Goal: Task Accomplishment & Management: Use online tool/utility

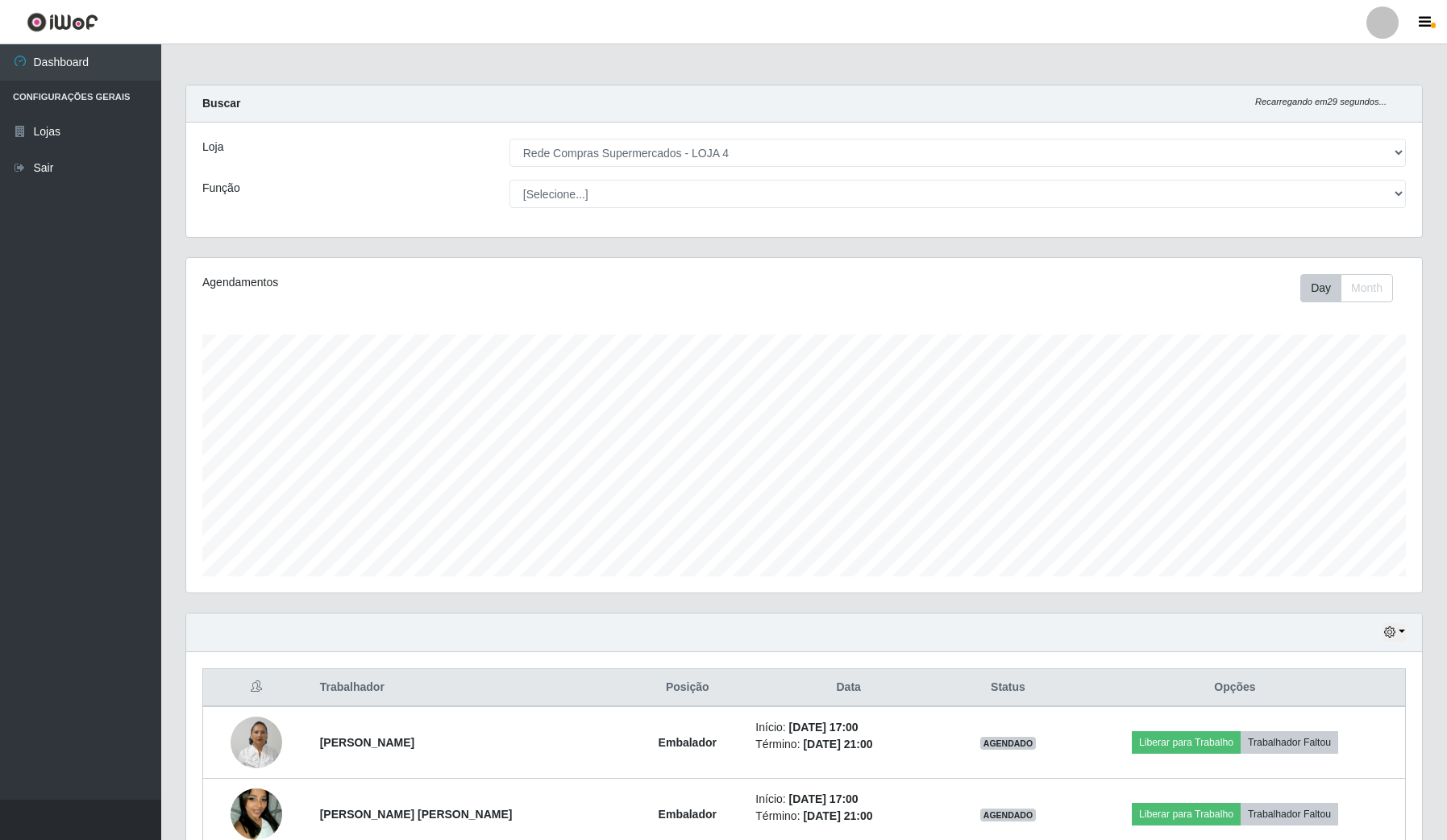
select select "159"
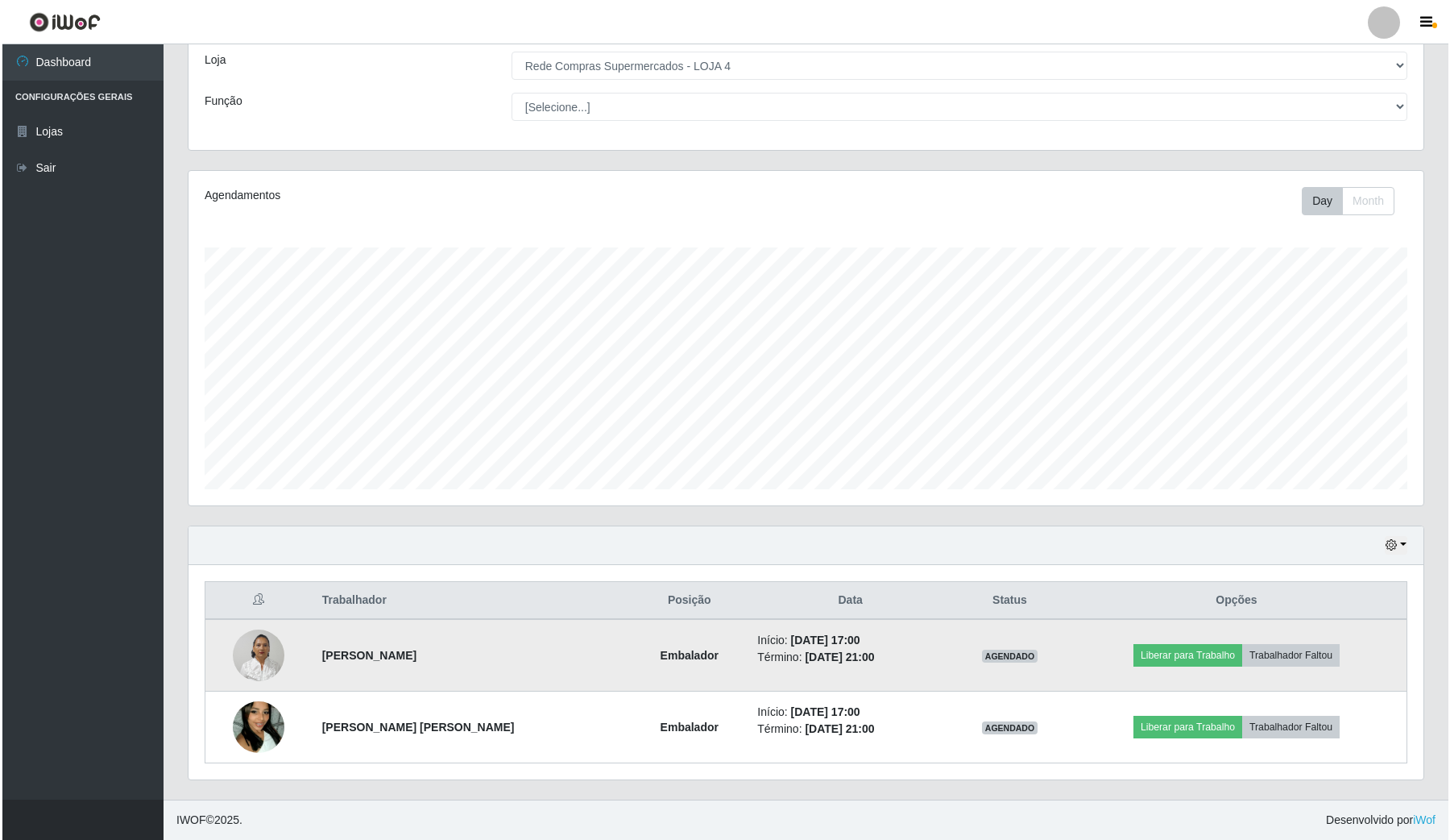
scroll to position [335, 1234]
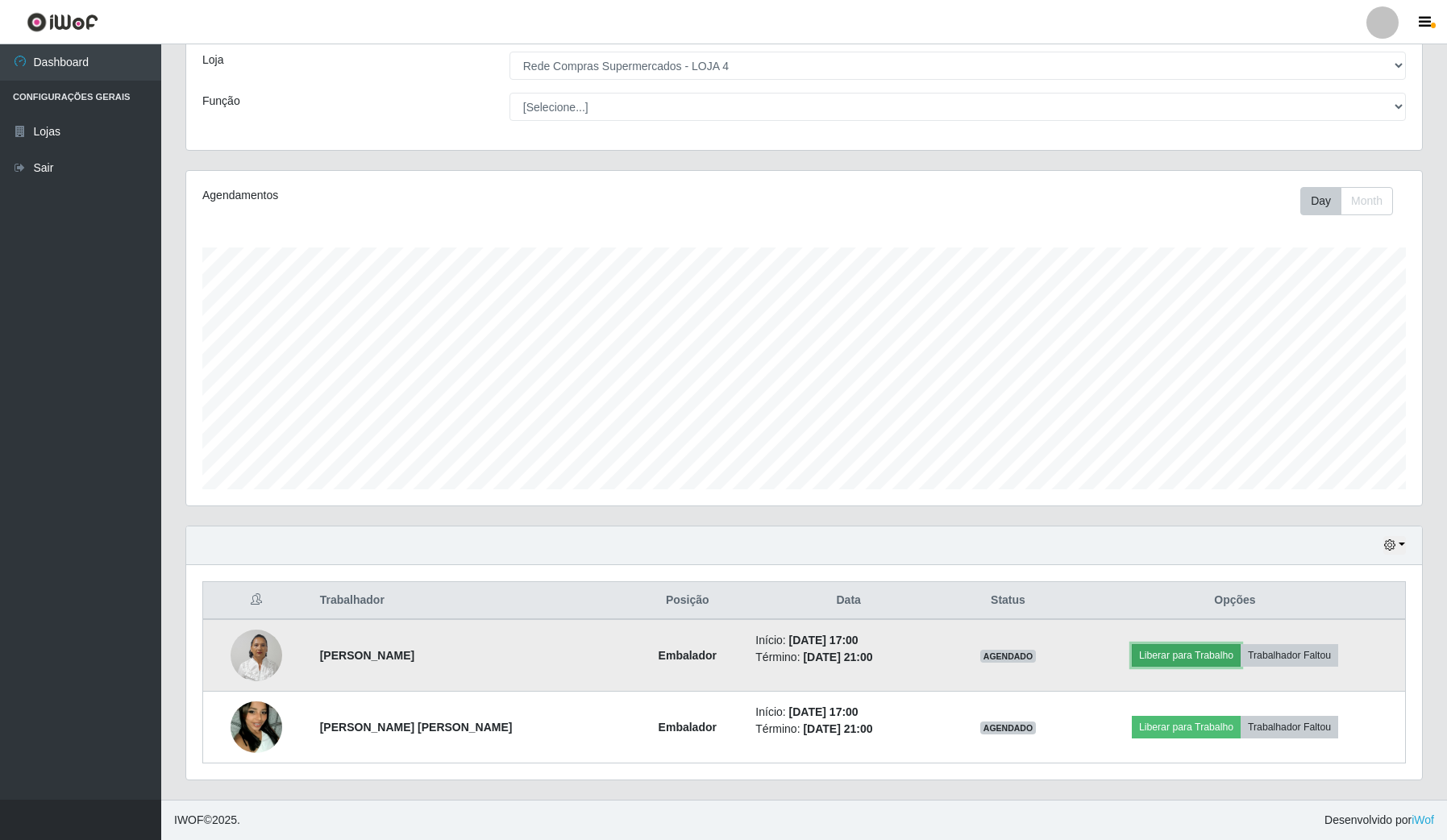
click at [1178, 651] on button "Liberar para Trabalho" at bounding box center [1186, 655] width 109 height 23
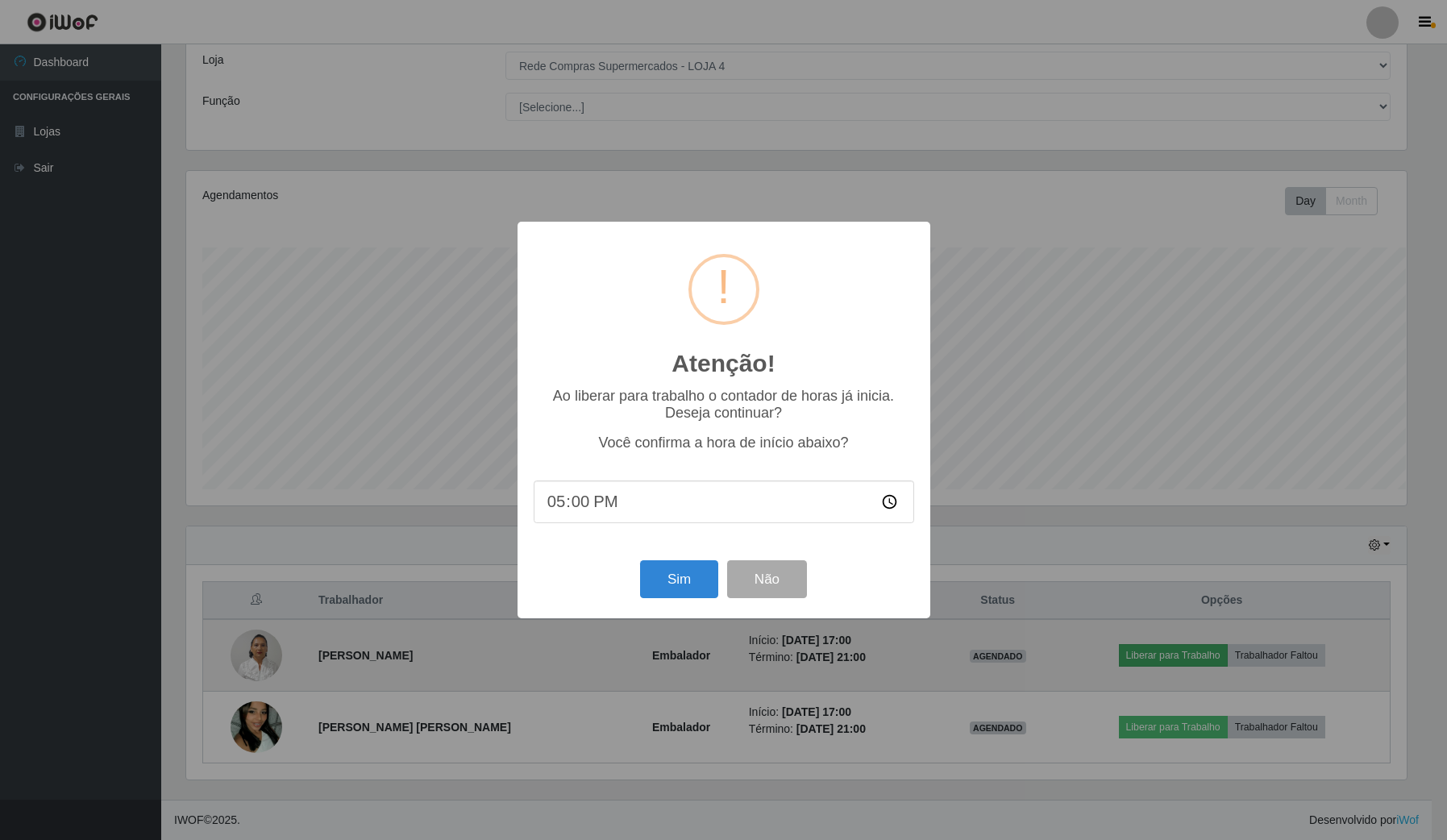
scroll to position [335, 1223]
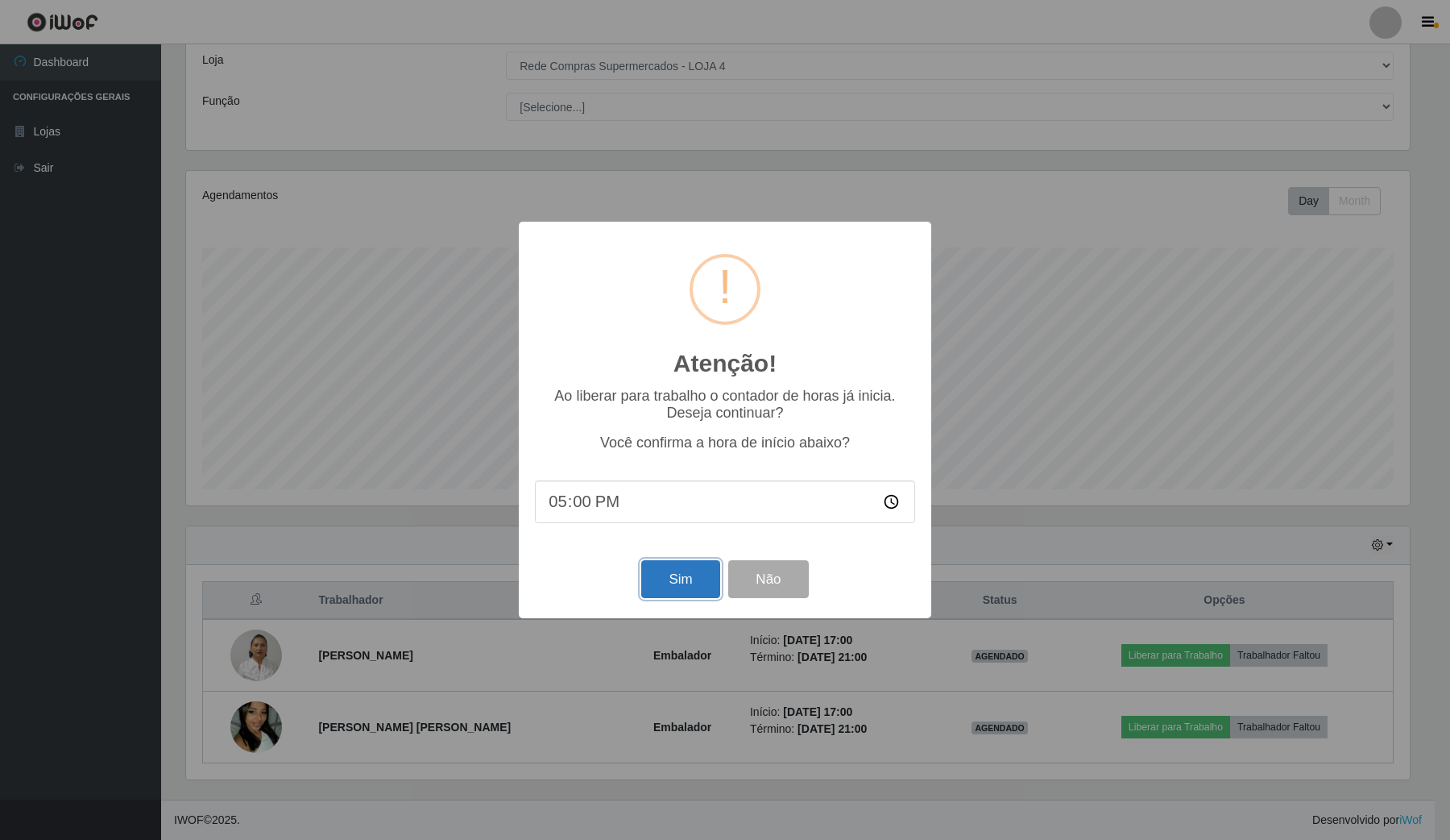
click at [677, 568] on button "Sim" at bounding box center [680, 578] width 78 height 38
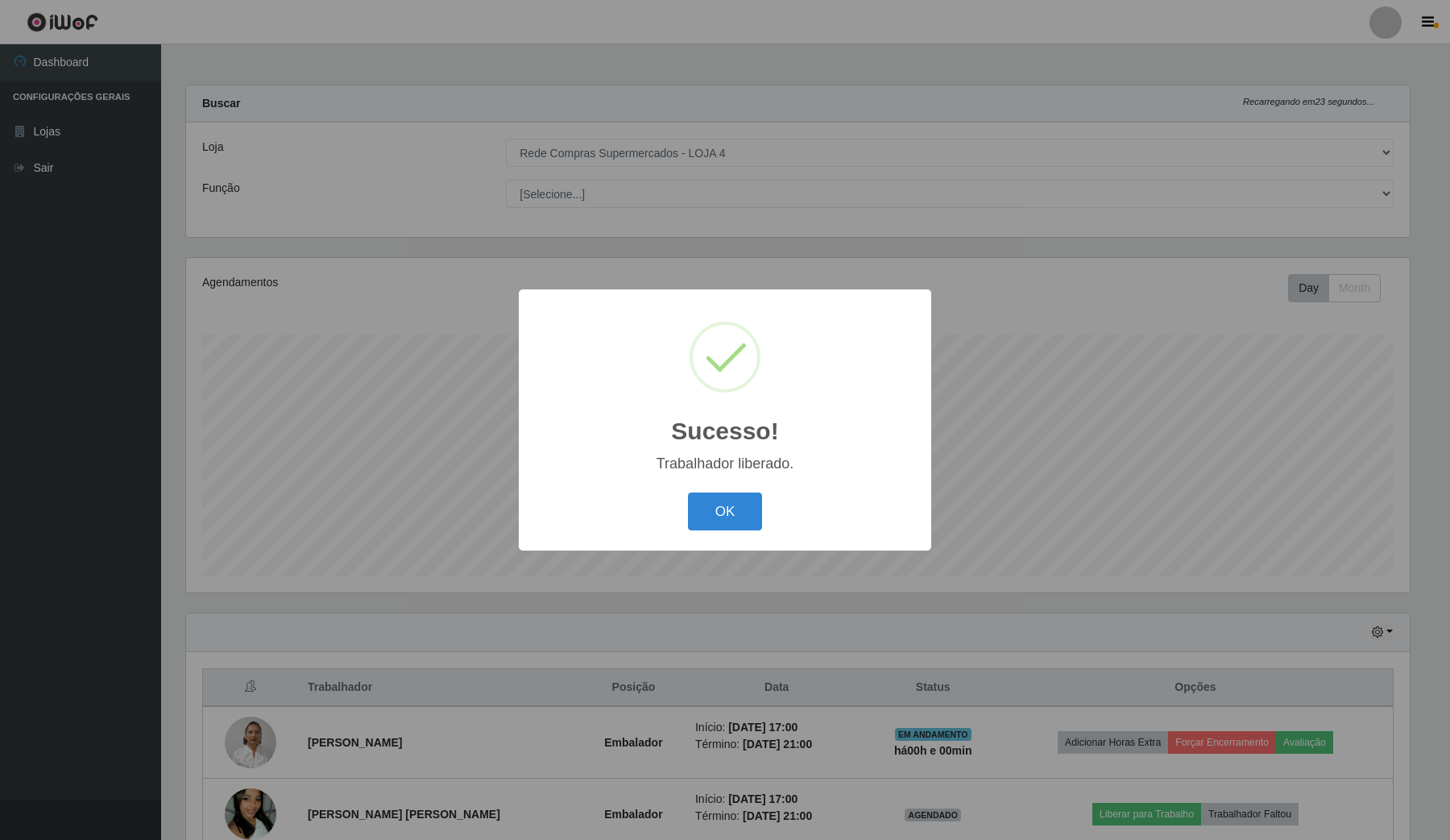
click at [765, 521] on div "OK Cancel" at bounding box center [725, 511] width 380 height 46
click at [760, 517] on button "OK" at bounding box center [725, 511] width 75 height 38
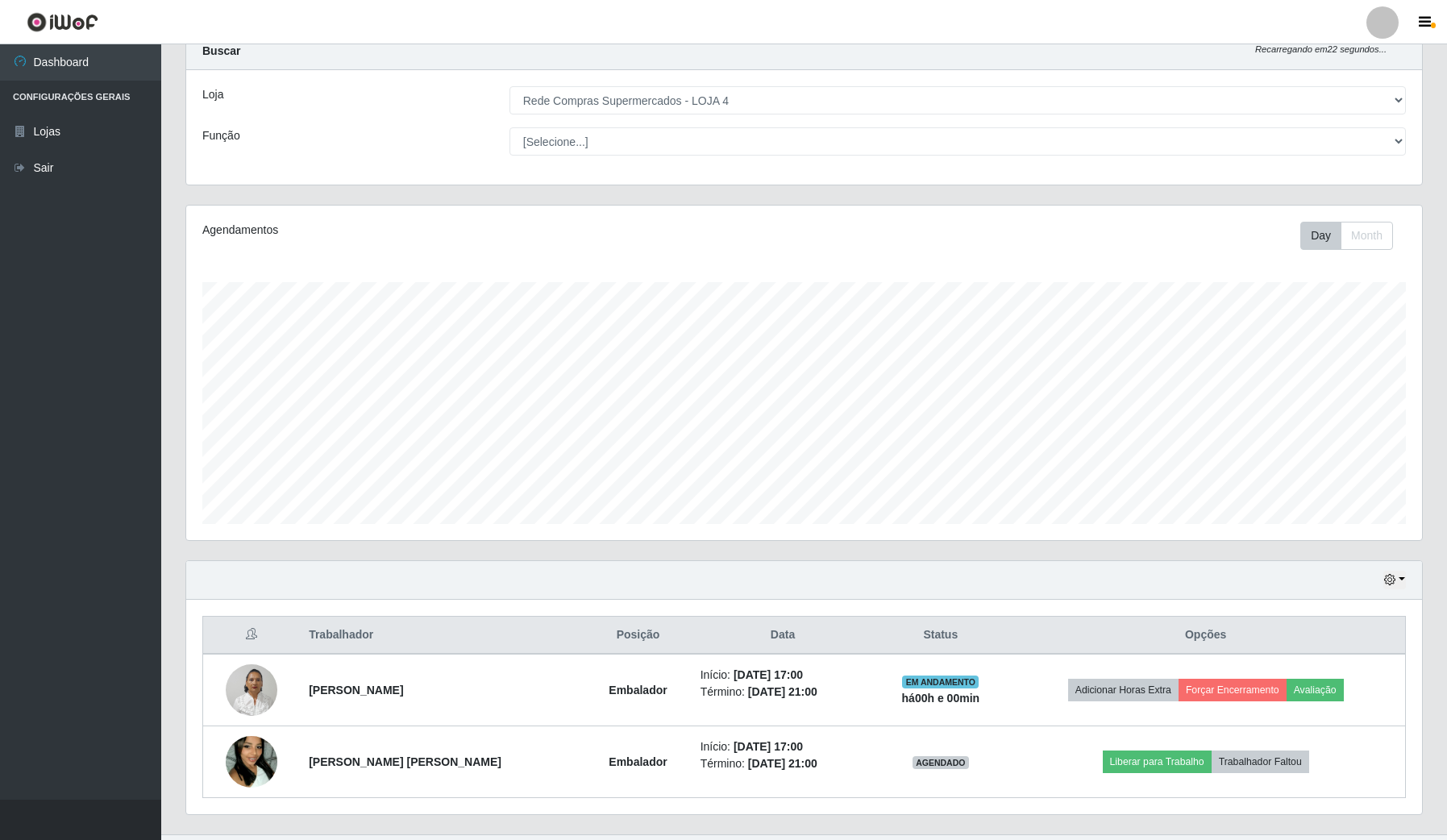
scroll to position [89, 0]
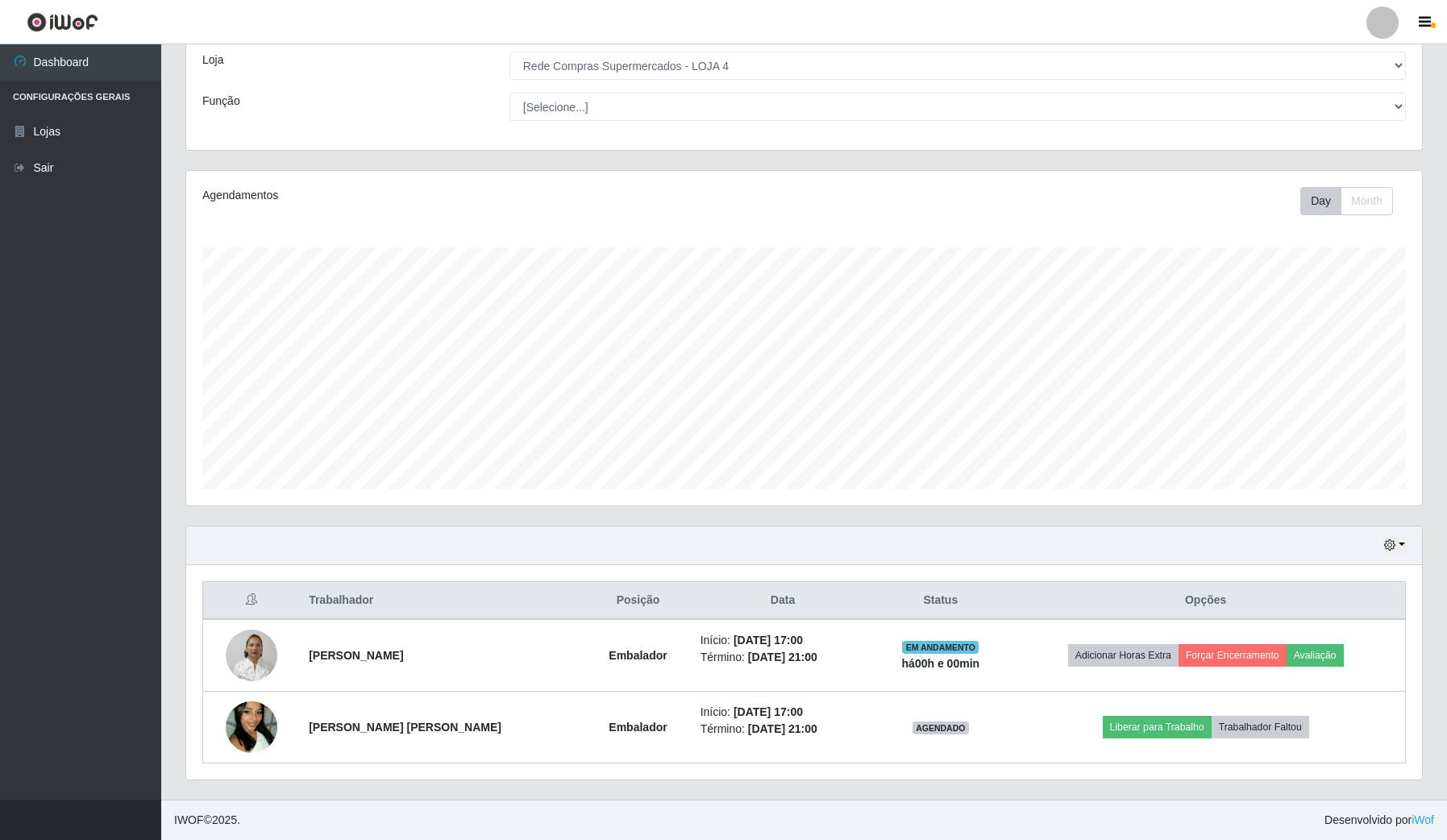
click at [1382, 526] on div "Hoje 1 dia 3 dias 1 Semana Não encerrados" at bounding box center [803, 545] width 1235 height 39
click at [1399, 560] on div "Hoje 1 dia 3 dias 1 Semana Não encerrados" at bounding box center [803, 545] width 1235 height 39
click at [1387, 549] on icon "button" at bounding box center [1389, 544] width 11 height 11
click at [1349, 608] on button "1 dia" at bounding box center [1340, 608] width 127 height 34
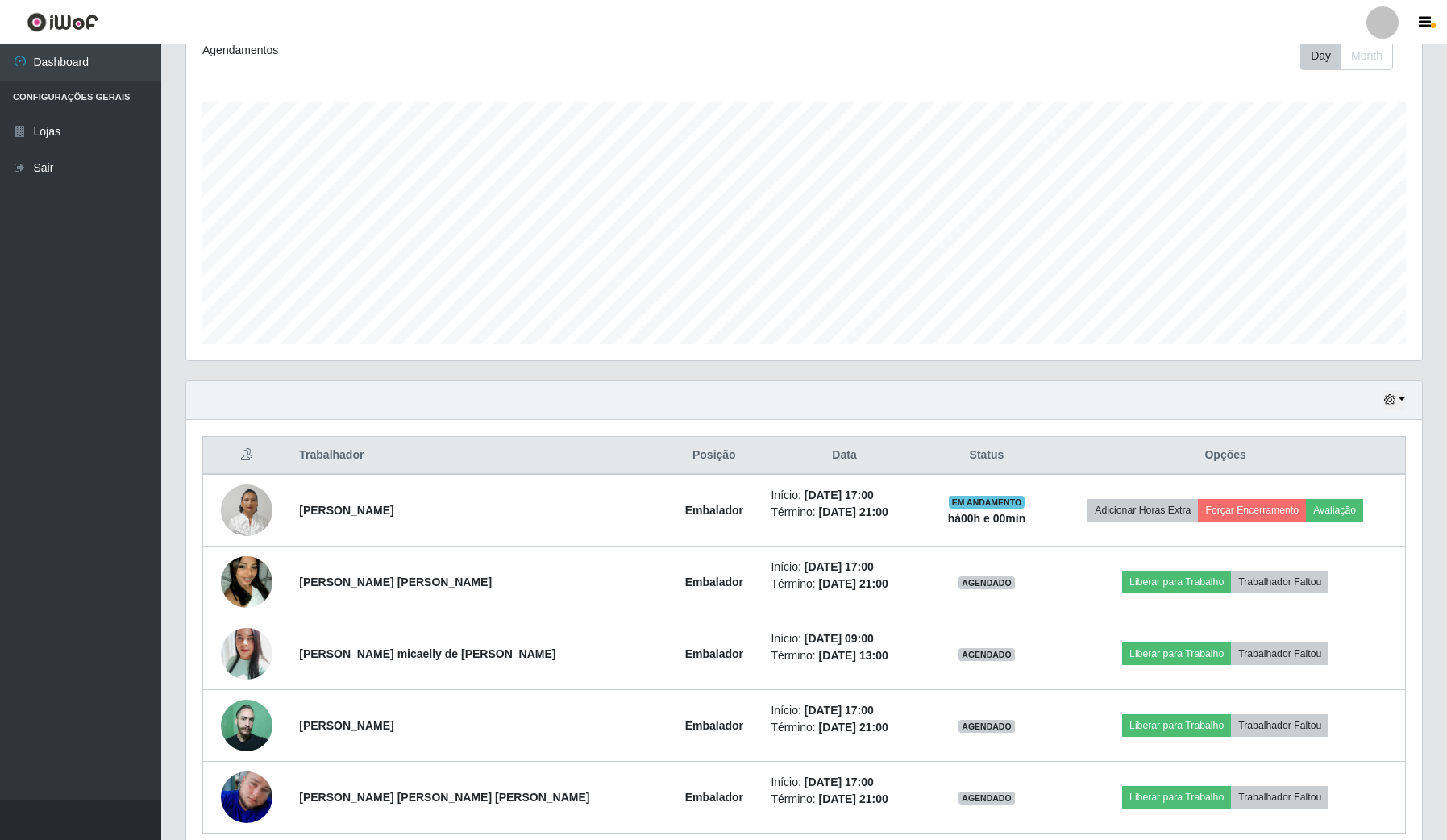
scroll to position [304, 0]
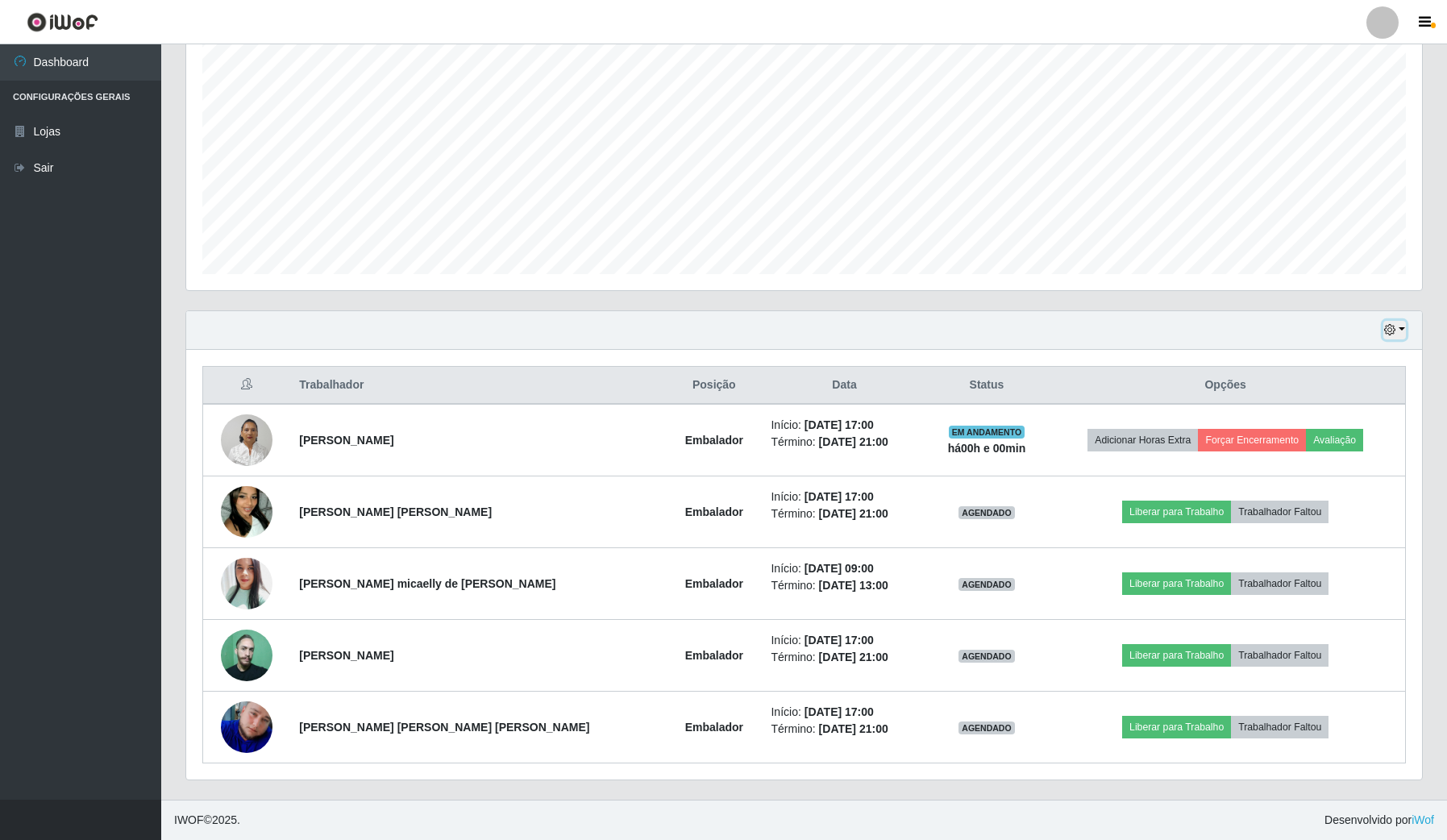
click at [1399, 327] on button "button" at bounding box center [1394, 329] width 23 height 18
click at [1330, 351] on button "Hoje" at bounding box center [1340, 359] width 127 height 34
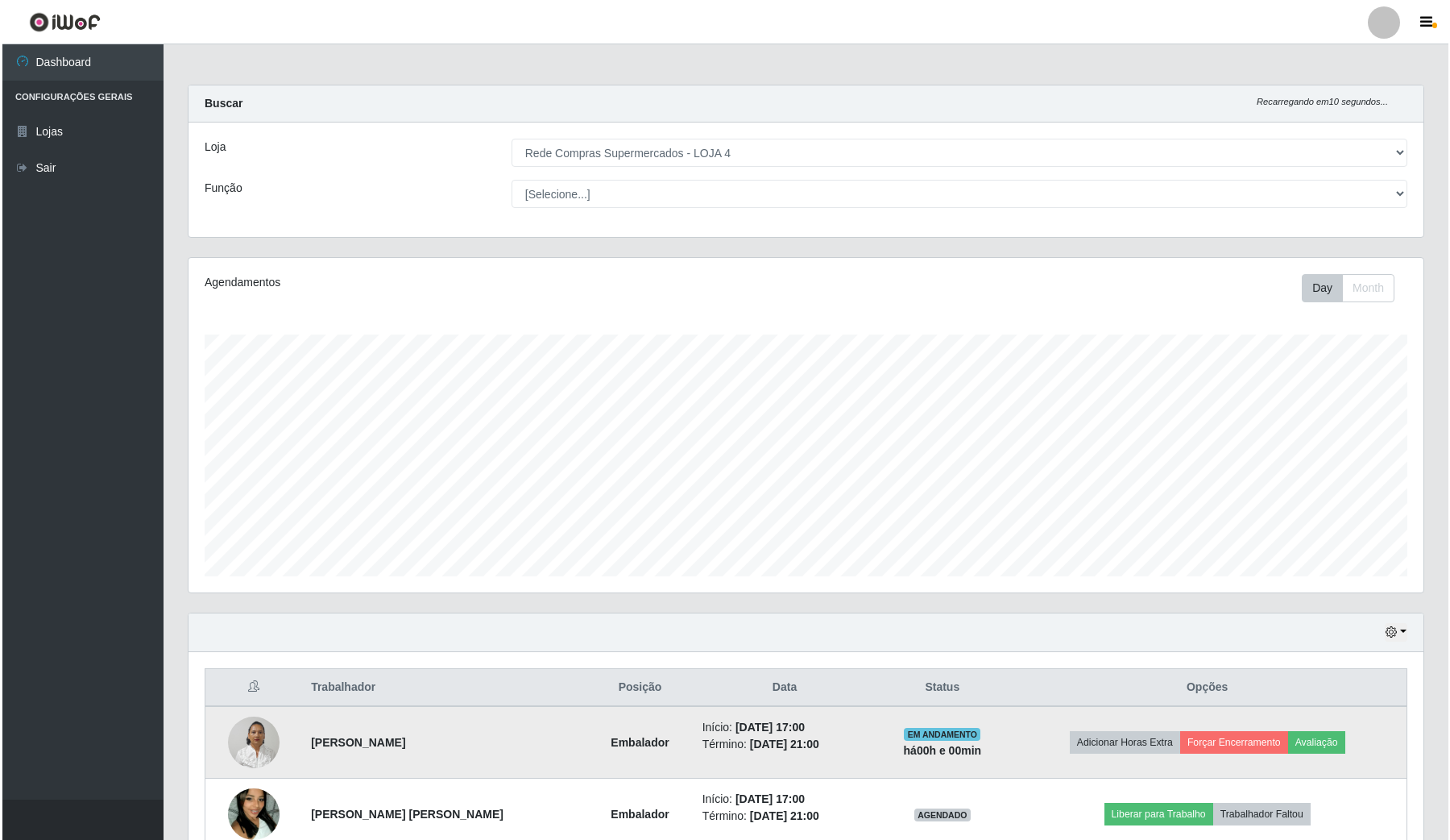
scroll to position [89, 0]
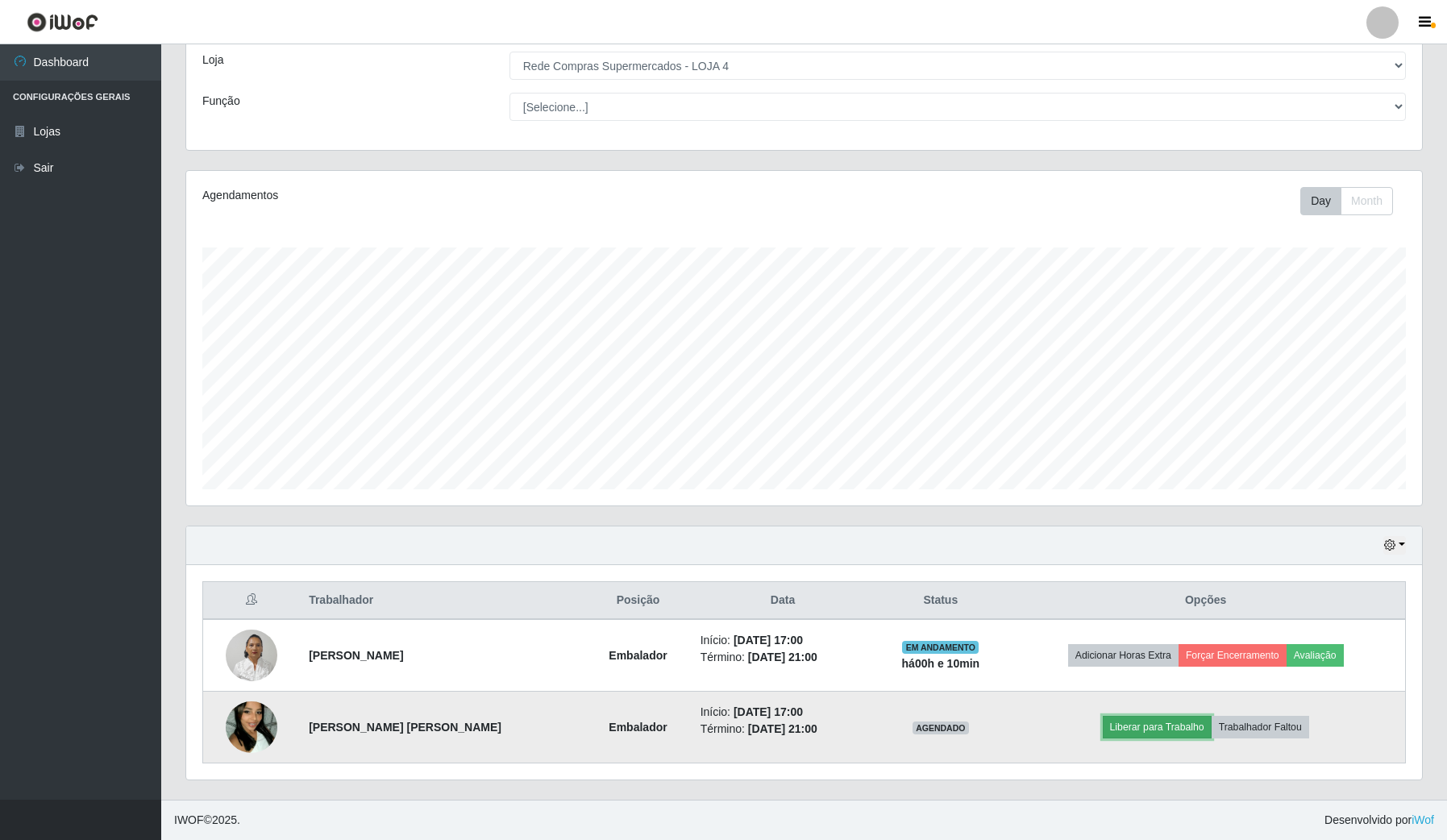
click at [1141, 732] on button "Liberar para Trabalho" at bounding box center [1157, 727] width 109 height 23
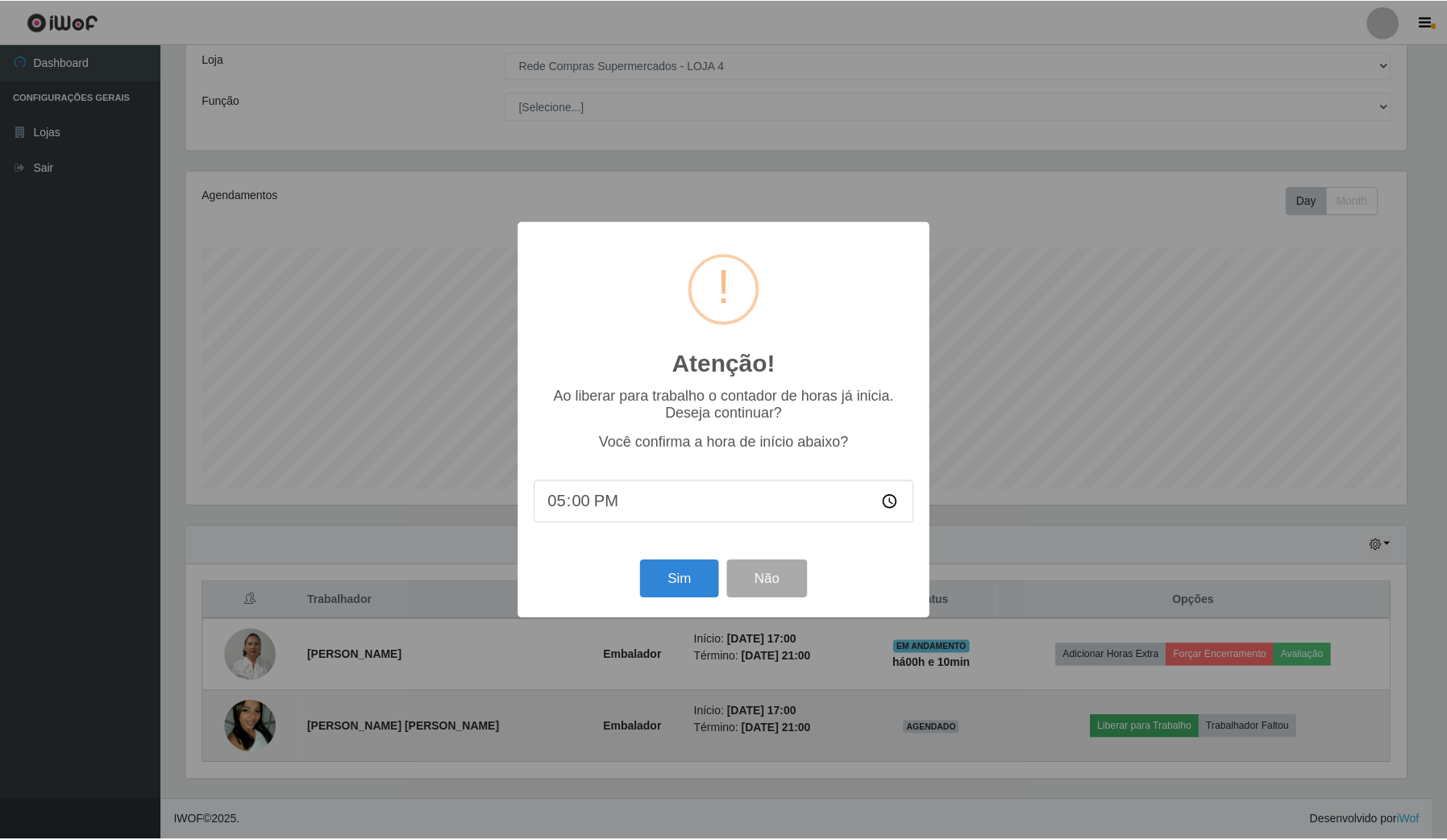
scroll to position [335, 1223]
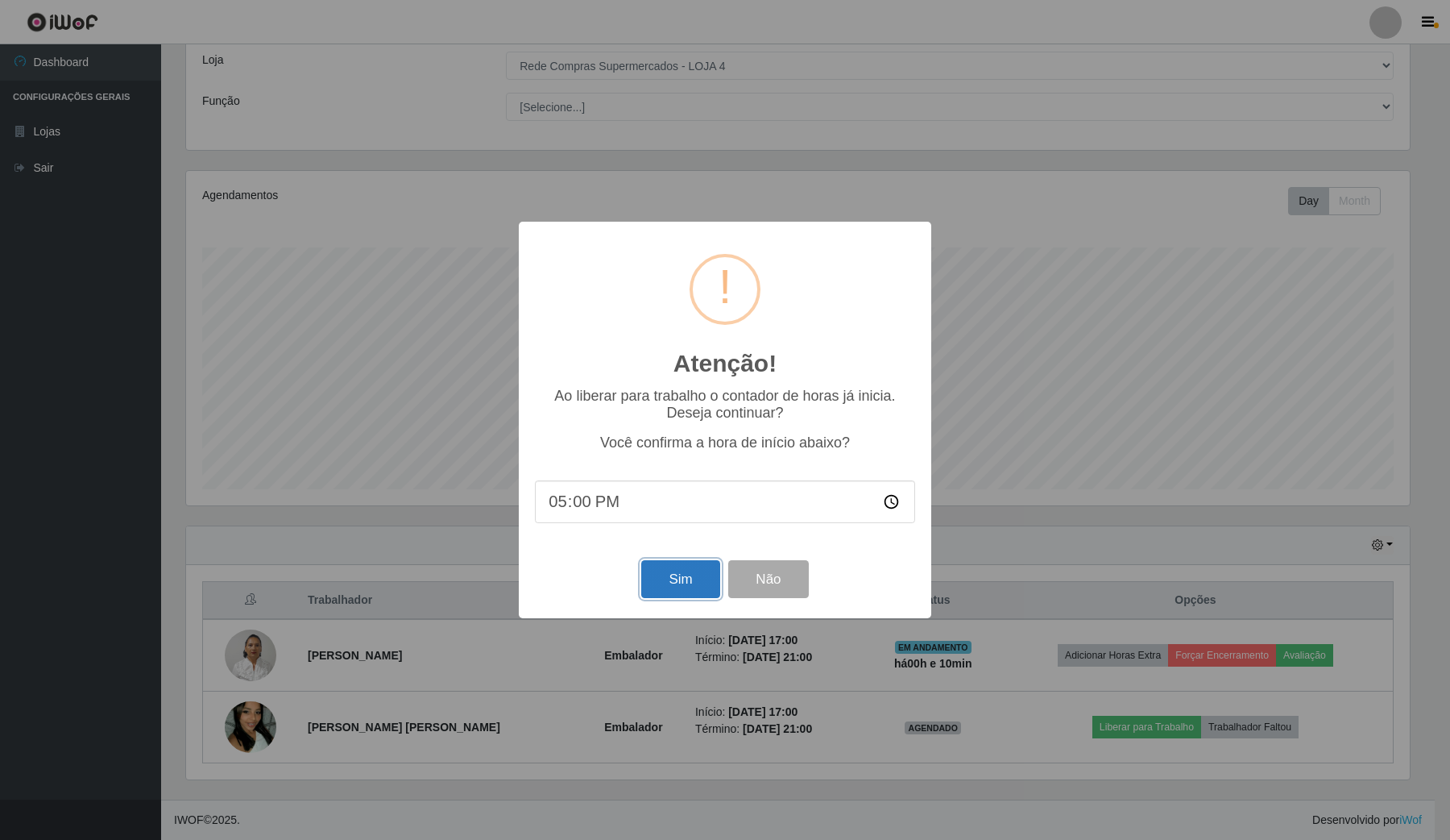
click at [673, 590] on button "Sim" at bounding box center [680, 578] width 78 height 38
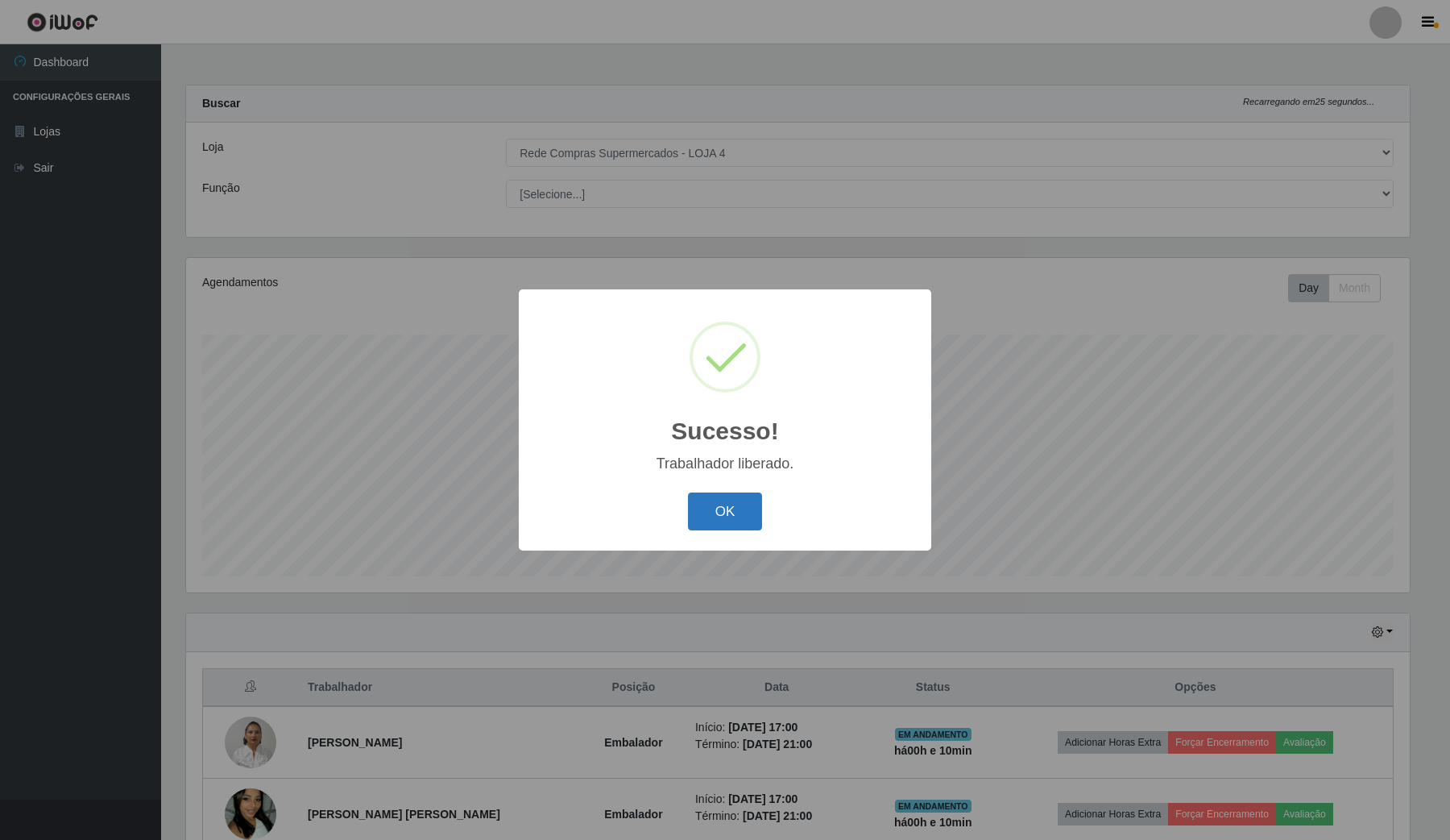
click at [758, 501] on button "OK" at bounding box center [725, 511] width 75 height 38
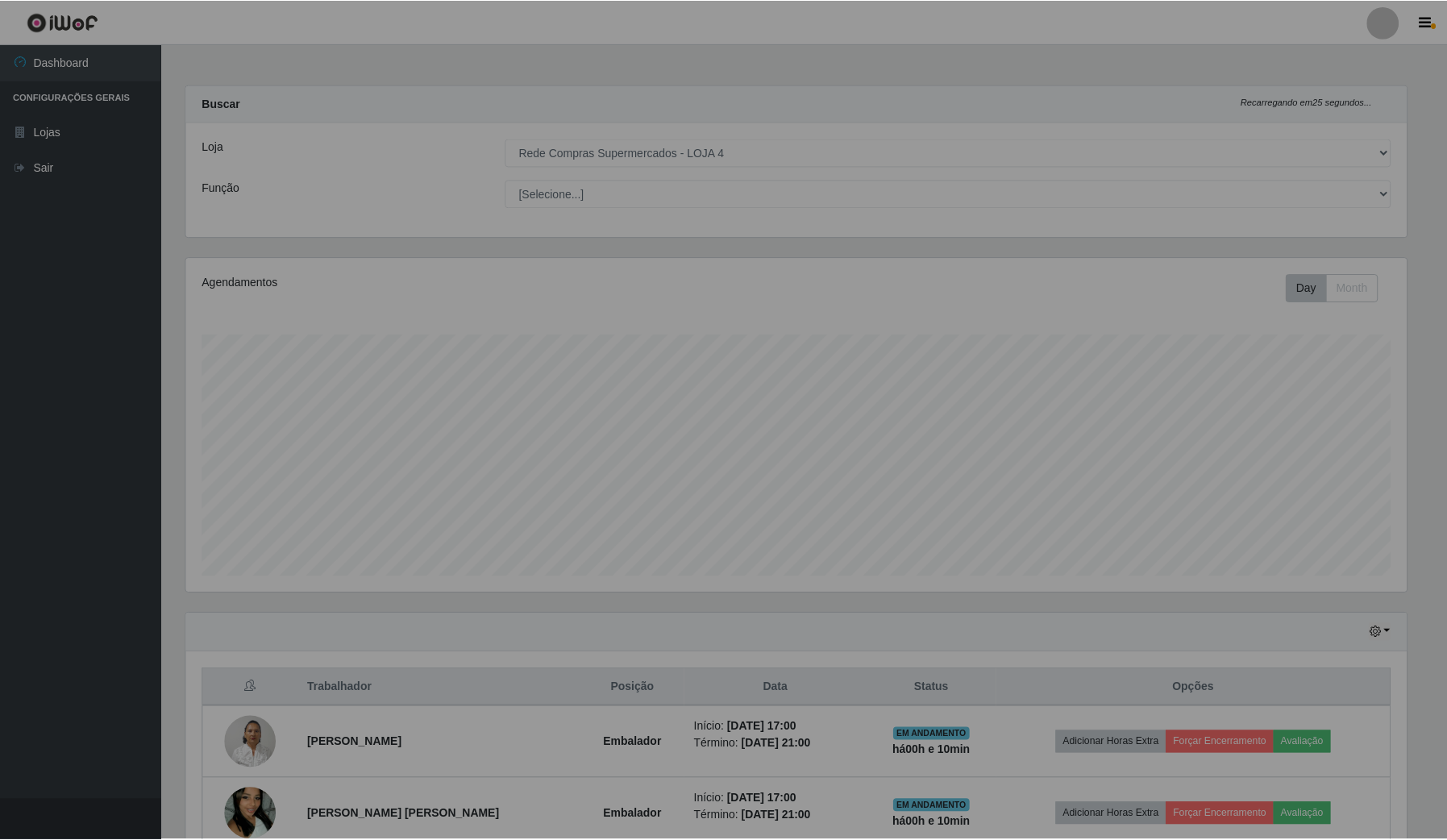
scroll to position [335, 1235]
